Goal: Transaction & Acquisition: Purchase product/service

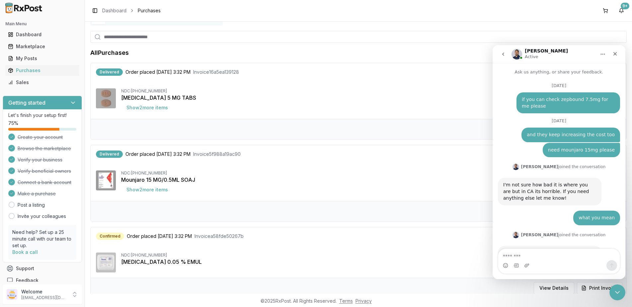
scroll to position [1, 0]
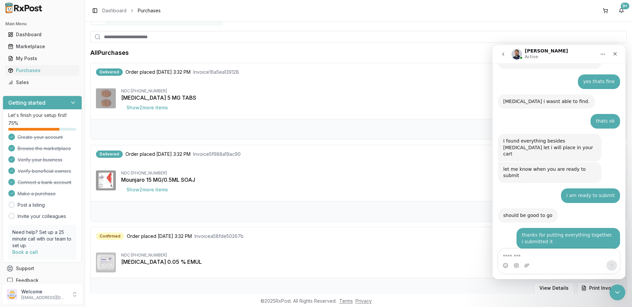
click at [552, 250] on textarea "Message…" at bounding box center [558, 253] width 121 height 11
type textarea "*"
type textarea "**********"
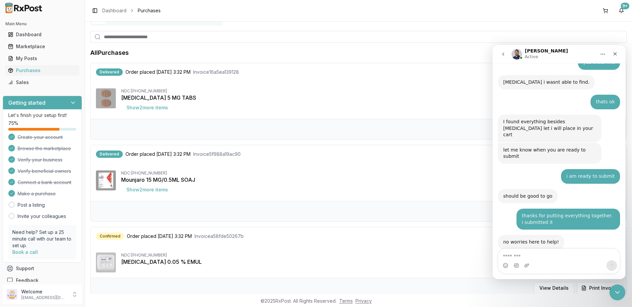
scroll to position [4636, 0]
type textarea "**********"
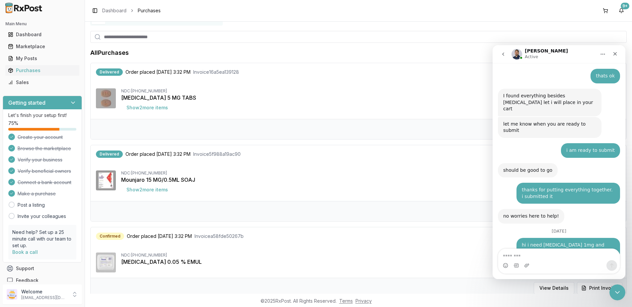
scroll to position [4686, 0]
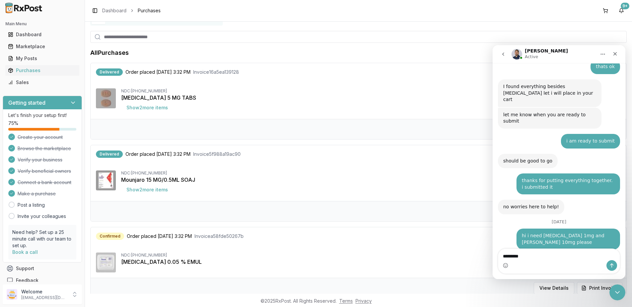
type textarea "**********"
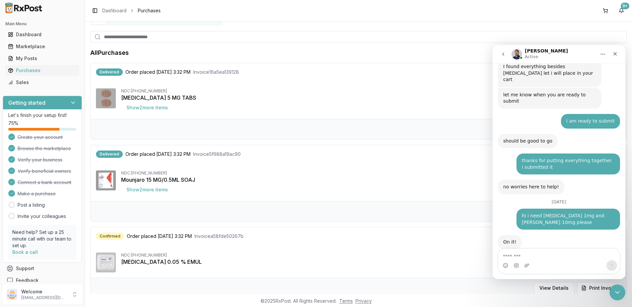
click at [563, 261] on div "Intercom messenger" at bounding box center [558, 265] width 121 height 11
click at [555, 252] on textarea "Message…" at bounding box center [558, 253] width 121 height 11
type textarea "**********"
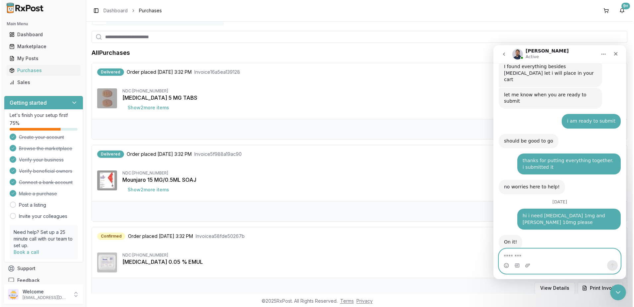
scroll to position [4721, 0]
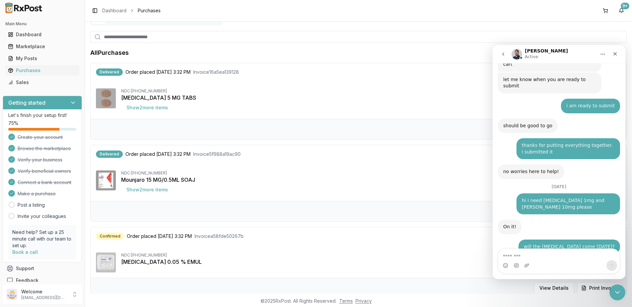
click at [140, 35] on input "search" at bounding box center [358, 37] width 536 height 12
click at [31, 40] on ul "Dashboard Marketplace My Posts Purchases Sales" at bounding box center [42, 58] width 79 height 58
click at [34, 48] on div "Marketplace" at bounding box center [42, 46] width 69 height 7
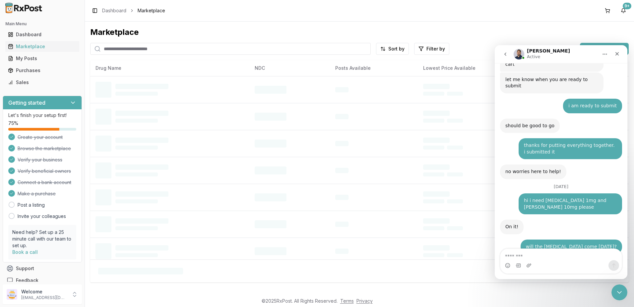
click at [176, 48] on input "search" at bounding box center [230, 49] width 281 height 12
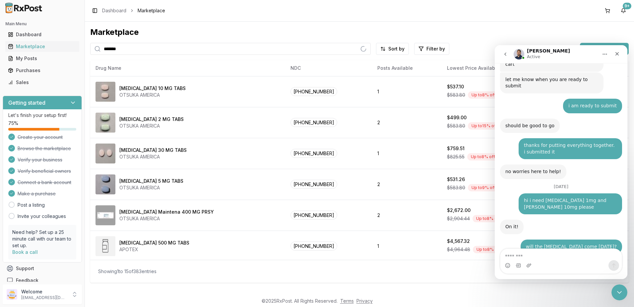
type input "*******"
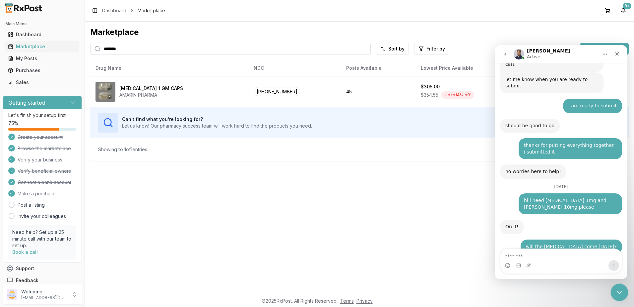
click at [625, 289] on div "Close Intercom Messenger" at bounding box center [619, 291] width 16 height 16
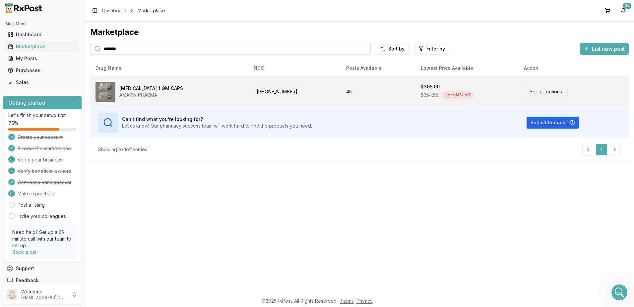
click at [367, 97] on td "45" at bounding box center [378, 91] width 74 height 31
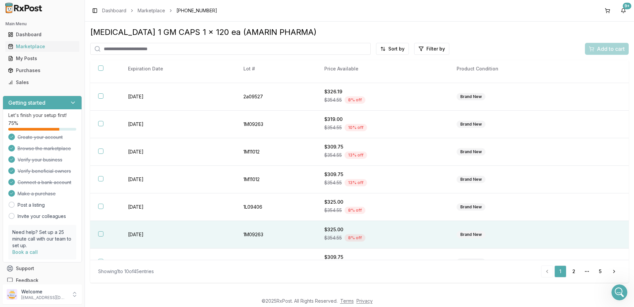
scroll to position [93, 0]
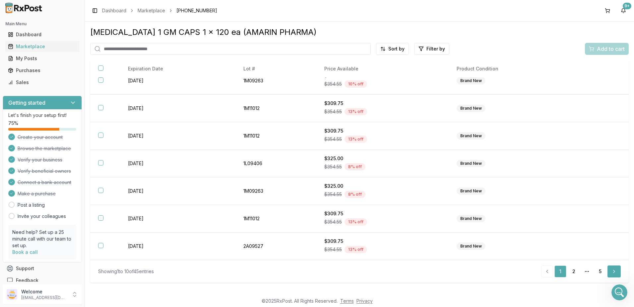
click at [612, 271] on link "Next" at bounding box center [614, 271] width 13 height 12
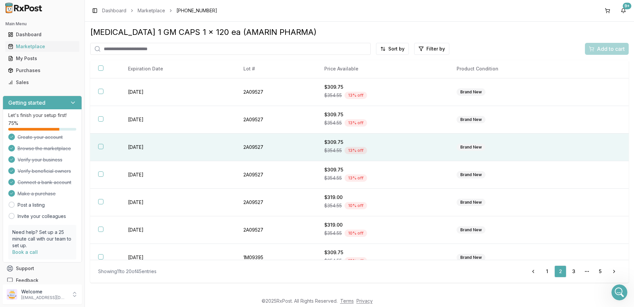
scroll to position [93, 0]
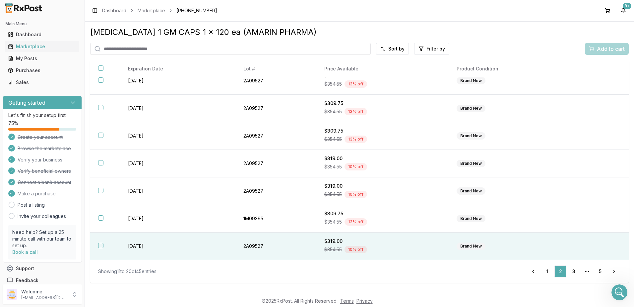
drag, startPoint x: 615, startPoint y: 268, endPoint x: 571, endPoint y: 246, distance: 48.8
click at [614, 268] on link "Next" at bounding box center [614, 271] width 13 height 12
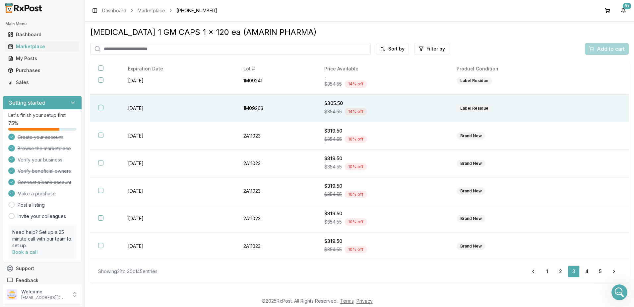
click at [389, 109] on div "$354.55 14 % off" at bounding box center [382, 111] width 117 height 10
click at [605, 44] on button "Add to cart" at bounding box center [607, 49] width 44 height 12
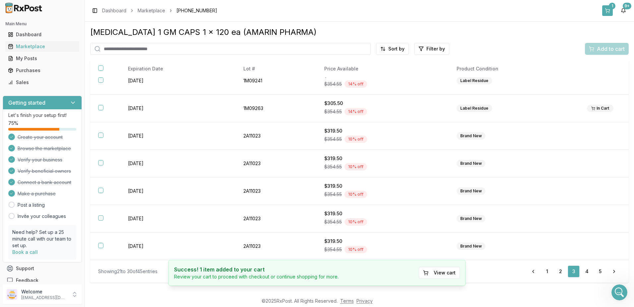
click at [609, 8] on button "1" at bounding box center [607, 10] width 11 height 11
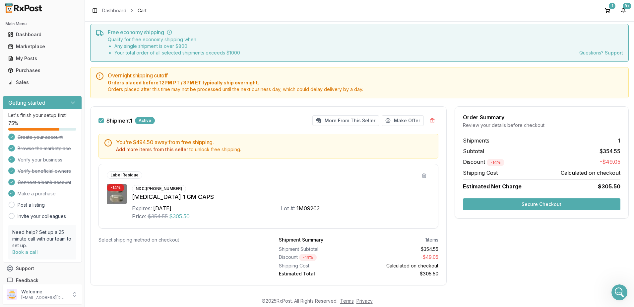
scroll to position [29, 0]
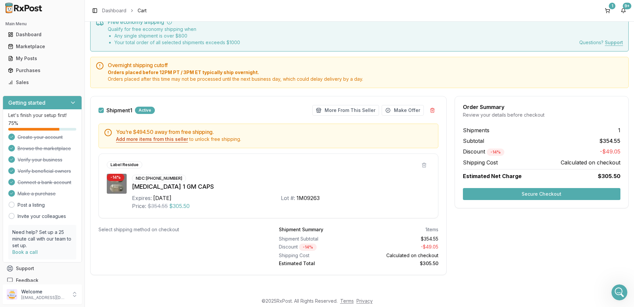
click at [149, 137] on button "Add more items from this seller" at bounding box center [152, 139] width 72 height 7
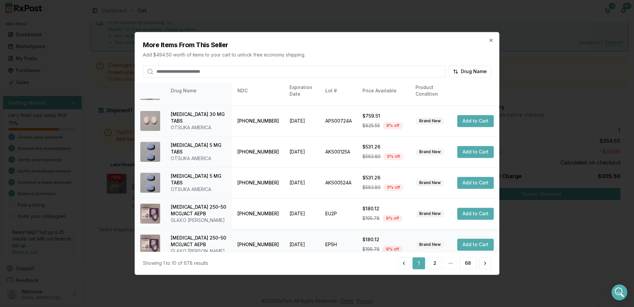
scroll to position [56, 0]
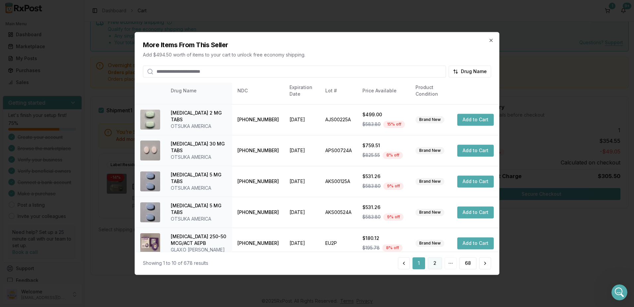
click at [433, 259] on button "2" at bounding box center [435, 263] width 14 height 12
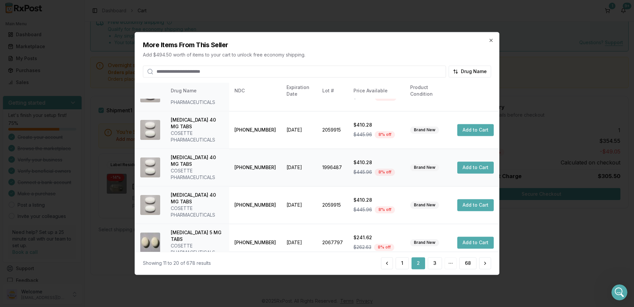
scroll to position [163, 0]
click at [434, 265] on button "3" at bounding box center [435, 263] width 14 height 12
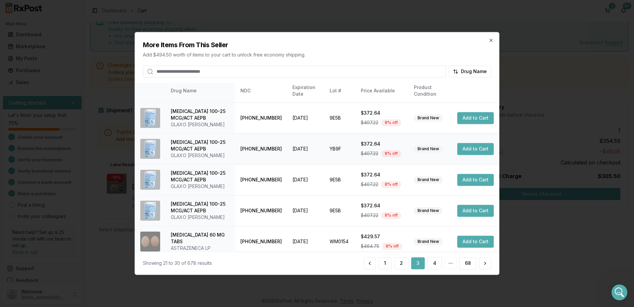
scroll to position [182, 0]
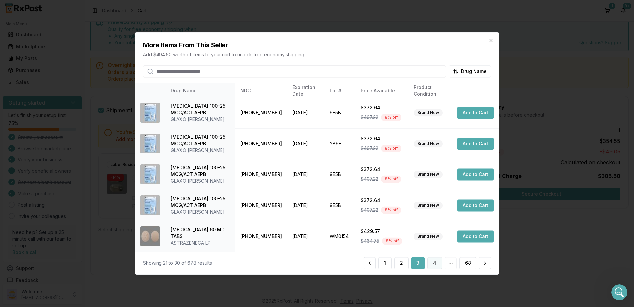
click at [436, 264] on button "4" at bounding box center [435, 263] width 15 height 12
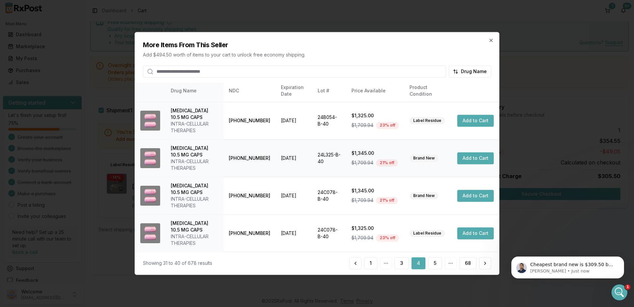
scroll to position [189, 0]
click at [433, 263] on button "5" at bounding box center [435, 263] width 14 height 12
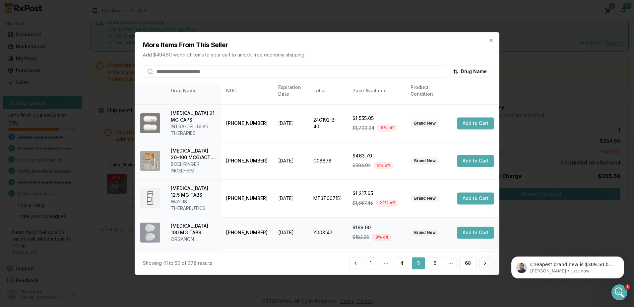
scroll to position [100, 0]
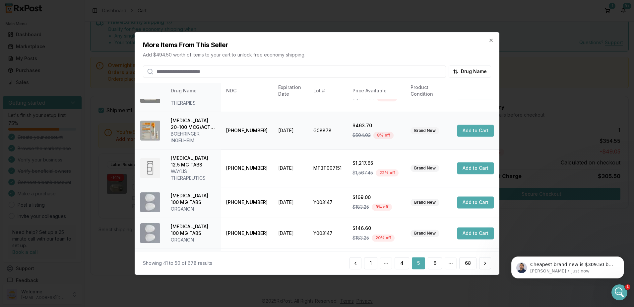
click at [474, 124] on button "Add to Cart" at bounding box center [475, 130] width 36 height 12
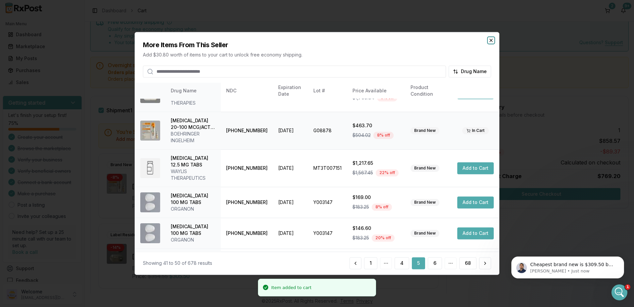
click at [490, 41] on icon "button" at bounding box center [491, 39] width 5 height 5
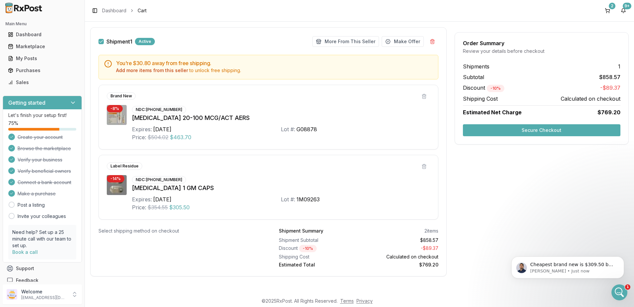
scroll to position [99, 0]
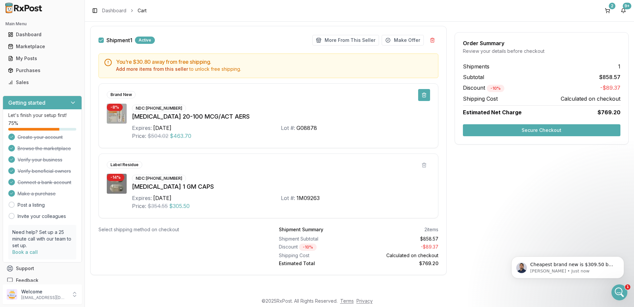
click at [422, 94] on button at bounding box center [424, 95] width 12 height 12
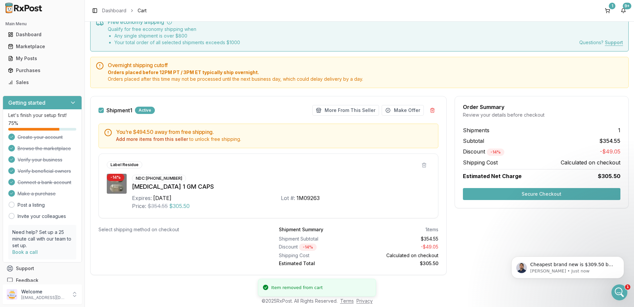
scroll to position [29, 0]
click at [423, 163] on button at bounding box center [424, 165] width 12 height 12
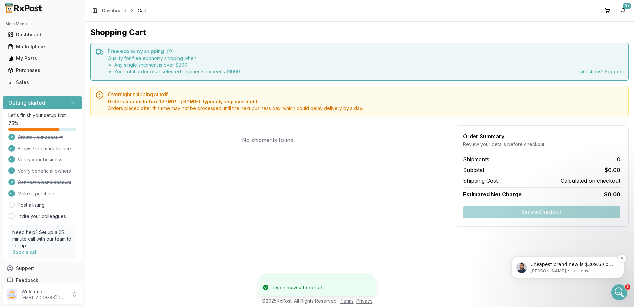
click at [559, 266] on p "Cheapest brand new is $309.50 but it is from the pharmacy that took a while tha…" at bounding box center [573, 264] width 86 height 7
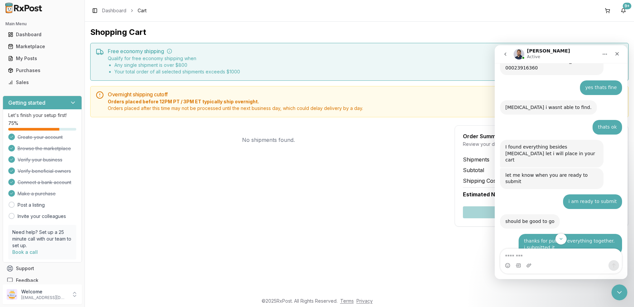
scroll to position [4780, 0]
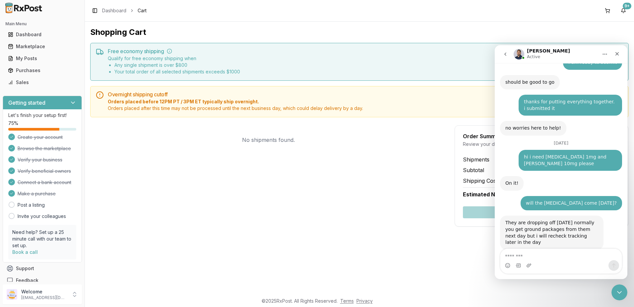
click at [543, 253] on textarea "Message…" at bounding box center [561, 253] width 121 height 11
type textarea "**********"
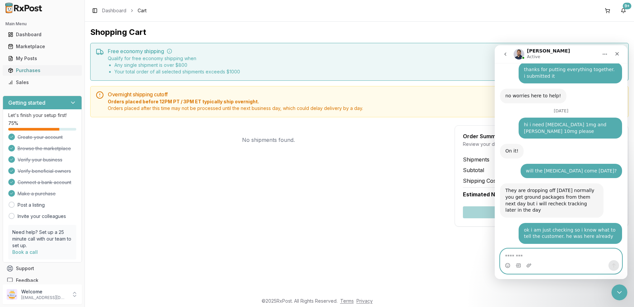
scroll to position [4815, 0]
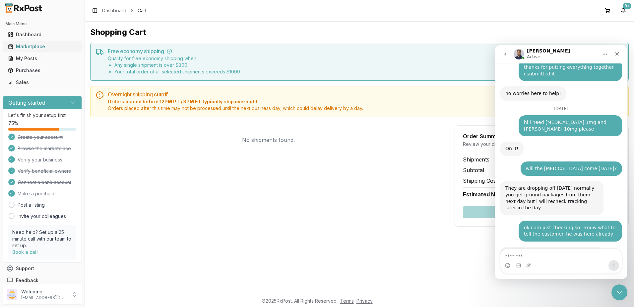
drag, startPoint x: 29, startPoint y: 48, endPoint x: 79, endPoint y: 50, distance: 50.1
click at [29, 49] on div "Marketplace" at bounding box center [42, 46] width 69 height 7
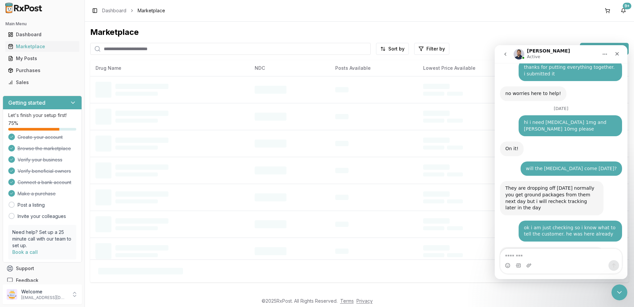
click at [180, 48] on input "search" at bounding box center [230, 49] width 281 height 12
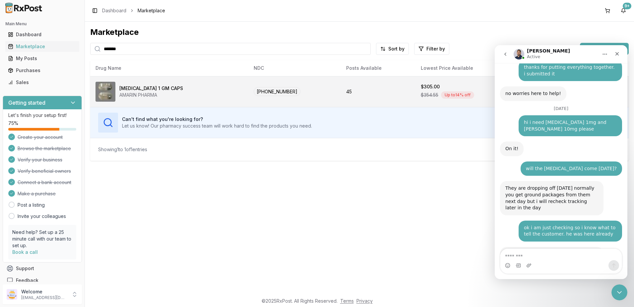
scroll to position [4809, 0]
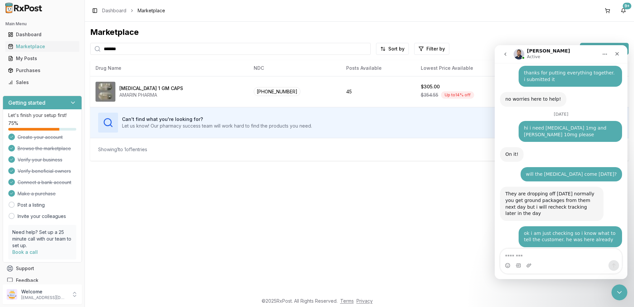
type input "*******"
click at [554, 250] on textarea "Message…" at bounding box center [561, 253] width 121 height 11
type textarea "**********"
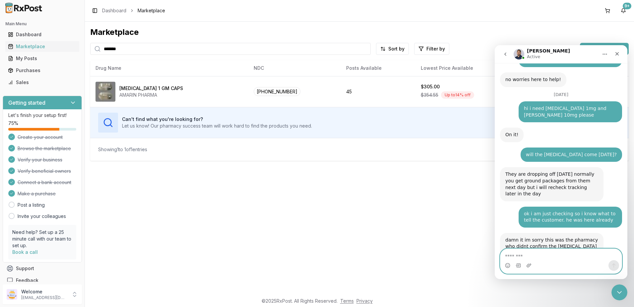
click at [544, 253] on textarea "Message…" at bounding box center [561, 253] width 121 height 11
click at [544, 254] on textarea "Message…" at bounding box center [561, 253] width 121 height 11
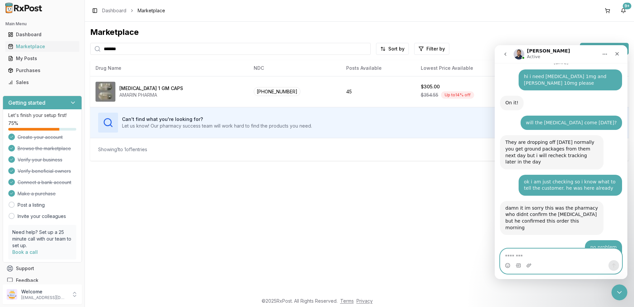
scroll to position [4877, 0]
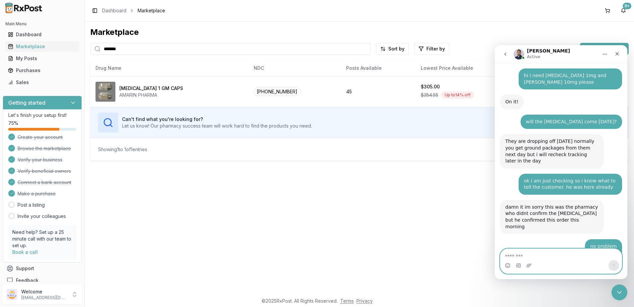
click at [558, 259] on textarea "Message…" at bounding box center [561, 253] width 121 height 11
click at [536, 254] on textarea "Message…" at bounding box center [561, 253] width 121 height 11
type textarea "*"
type textarea "**********"
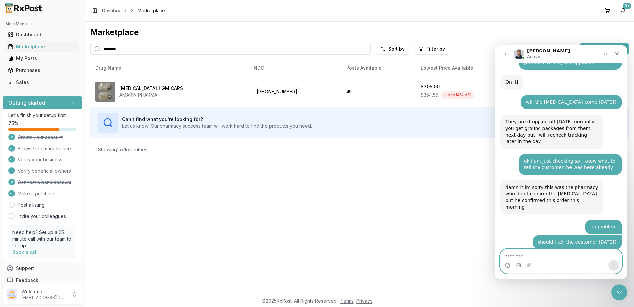
scroll to position [4896, 0]
click at [548, 252] on textarea "Message…" at bounding box center [561, 253] width 121 height 11
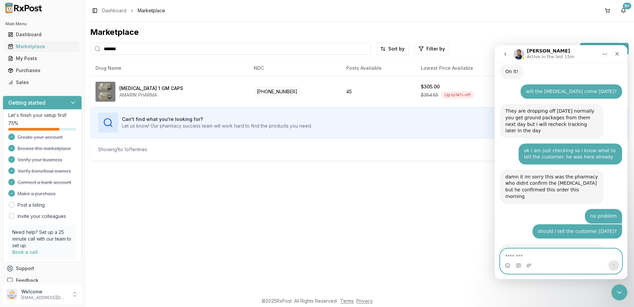
scroll to position [4931, 0]
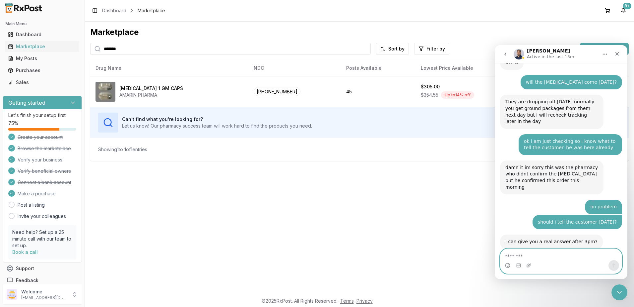
click at [549, 254] on textarea "Message…" at bounding box center [561, 253] width 121 height 11
click at [606, 10] on button at bounding box center [607, 10] width 11 height 11
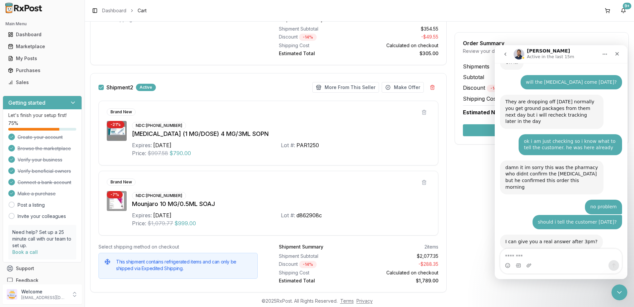
scroll to position [249, 0]
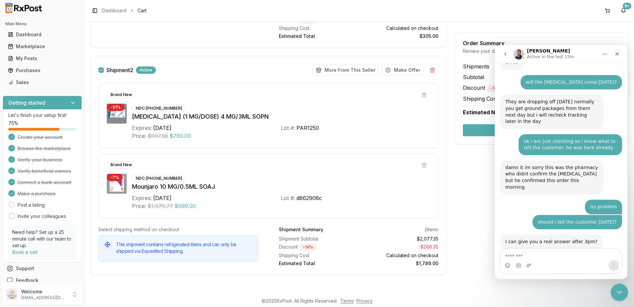
click at [619, 294] on icon "Close Intercom Messenger" at bounding box center [619, 291] width 8 height 8
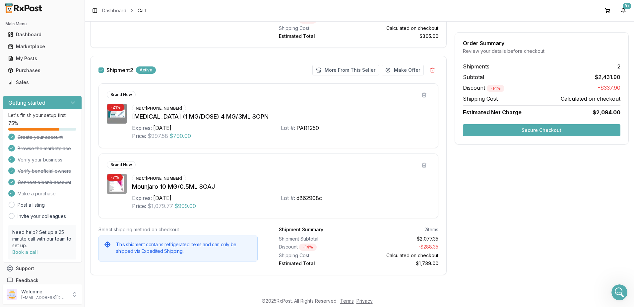
click at [552, 131] on button "Secure Checkout" at bounding box center [542, 130] width 158 height 12
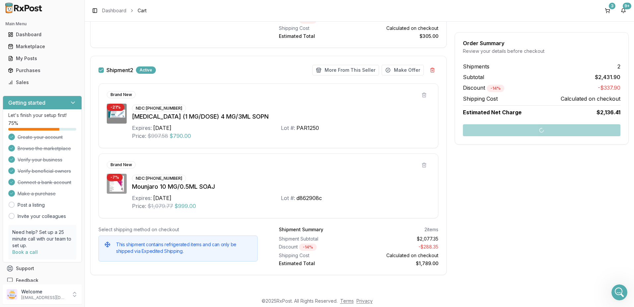
scroll to position [150, 0]
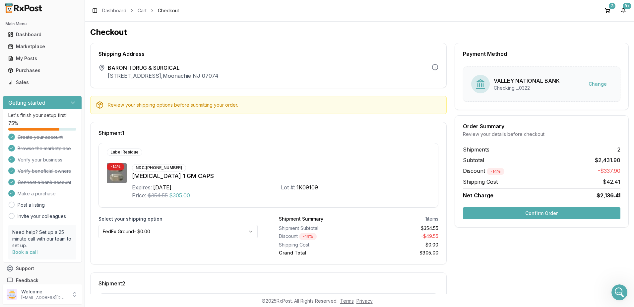
click at [539, 214] on button "Confirm Order" at bounding box center [542, 213] width 158 height 12
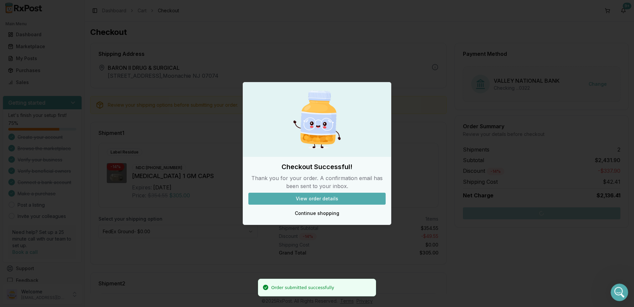
click at [616, 288] on icon "Open Intercom Messenger" at bounding box center [618, 291] width 11 height 11
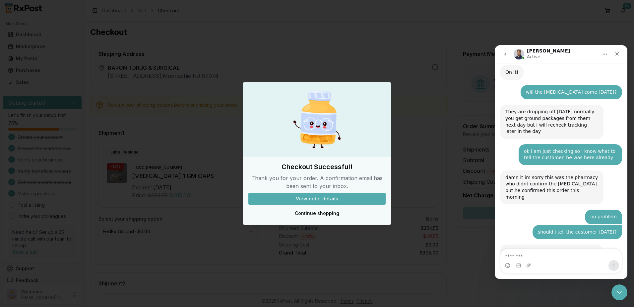
scroll to position [4931, 0]
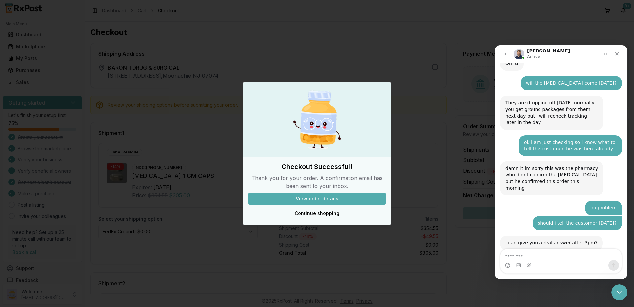
click at [546, 255] on textarea "Message…" at bounding box center [561, 253] width 121 height 11
type textarea "*"
type textarea "**********"
